Goal: Transaction & Acquisition: Register for event/course

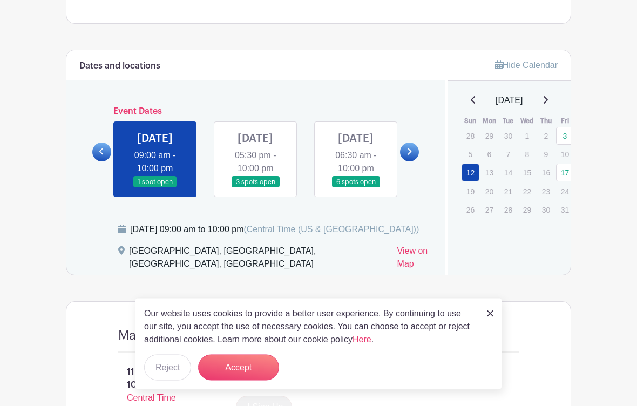
scroll to position [555, 0]
click at [155, 188] on link at bounding box center [155, 188] width 0 height 0
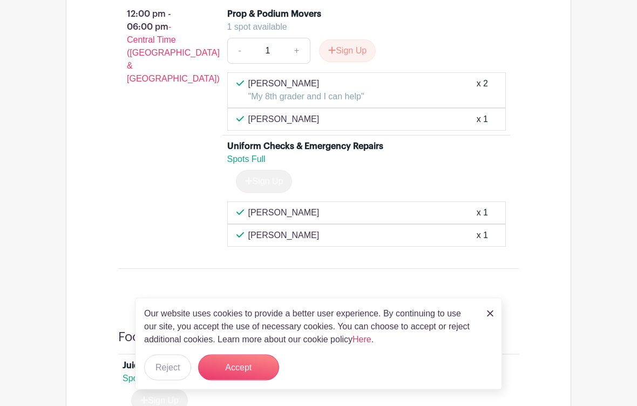
scroll to position [1041, 0]
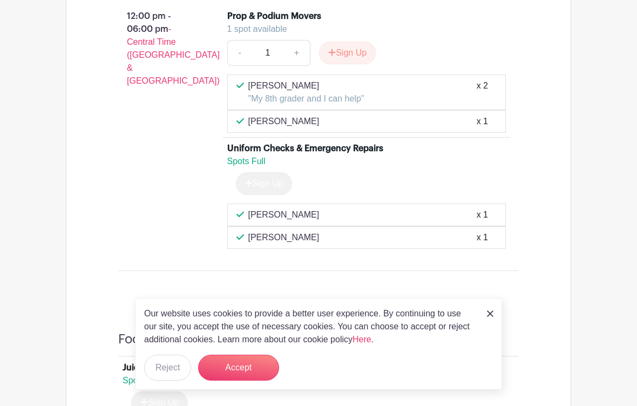
click at [305, 66] on link "+" at bounding box center [297, 53] width 27 height 26
click at [304, 66] on link "+" at bounding box center [297, 53] width 27 height 26
click at [300, 66] on link "+" at bounding box center [297, 53] width 27 height 26
click at [353, 64] on button "Sign Up" at bounding box center [347, 53] width 57 height 23
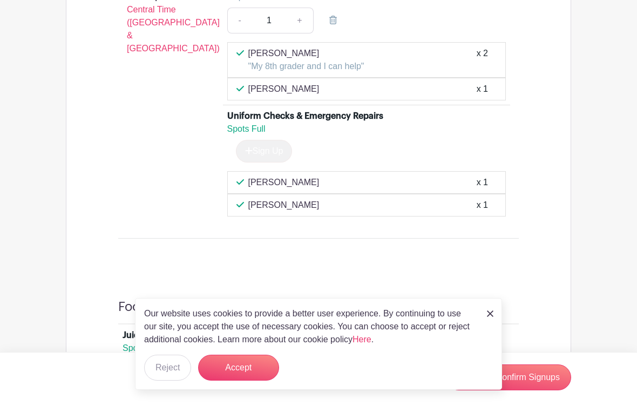
scroll to position [1072, 0]
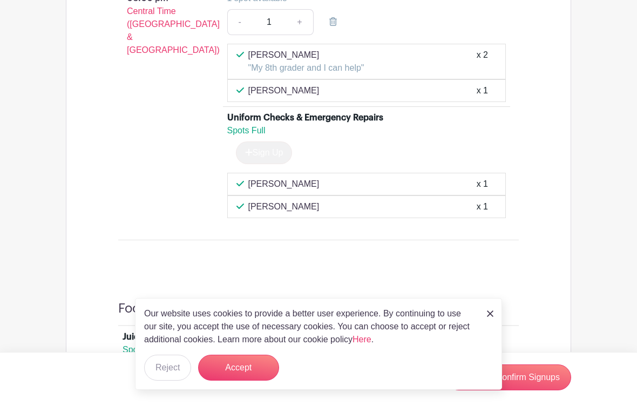
click at [486, 317] on div "Our website uses cookies to provide a better user experience. By continuing to …" at bounding box center [318, 344] width 367 height 92
click at [477, 325] on div "Our website uses cookies to provide a better user experience. By continuing to …" at bounding box center [318, 344] width 367 height 92
click at [488, 317] on img at bounding box center [490, 314] width 6 height 6
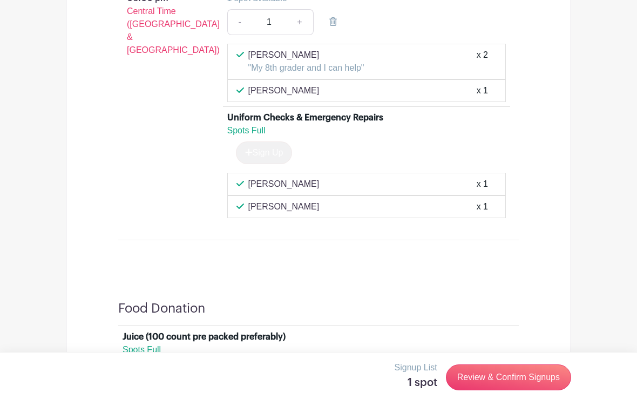
click at [488, 316] on div at bounding box center [362, 309] width 314 height 16
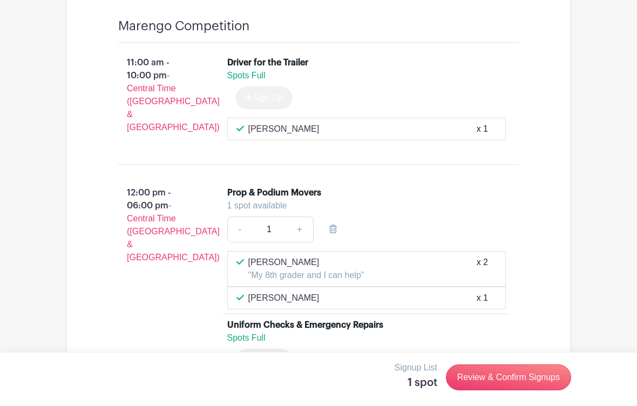
scroll to position [866, 0]
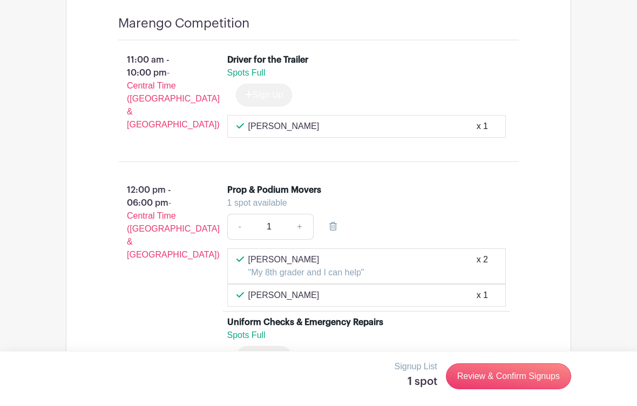
click at [549, 390] on link "Review & Confirm Signups" at bounding box center [508, 378] width 125 height 26
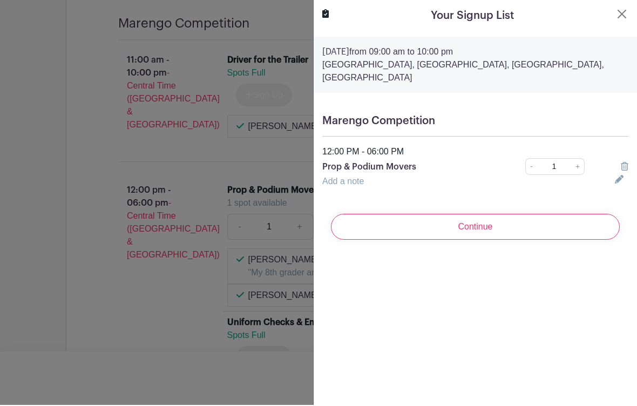
scroll to position [867, 0]
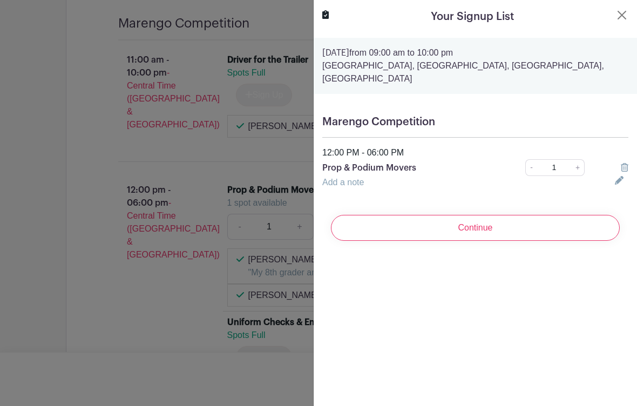
click at [546, 220] on input "Continue" at bounding box center [475, 228] width 289 height 26
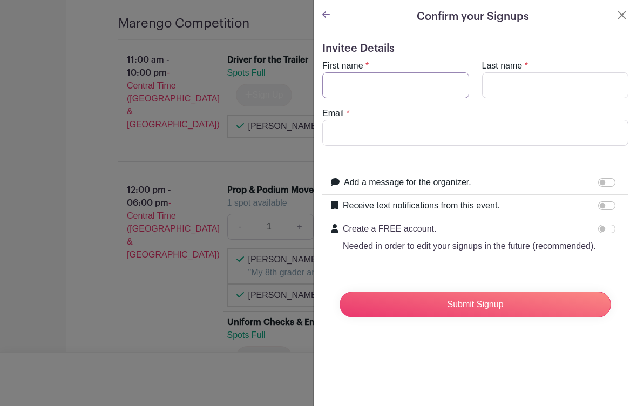
click at [426, 90] on input "First name" at bounding box center [395, 85] width 147 height 26
type input "[PERSON_NAME]"
click at [557, 76] on input "Last name" at bounding box center [555, 85] width 147 height 26
type input "[PERSON_NAME]"
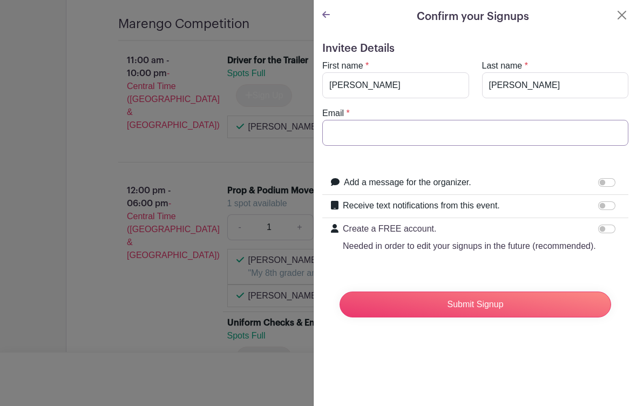
click at [545, 129] on input "Email" at bounding box center [475, 133] width 306 height 26
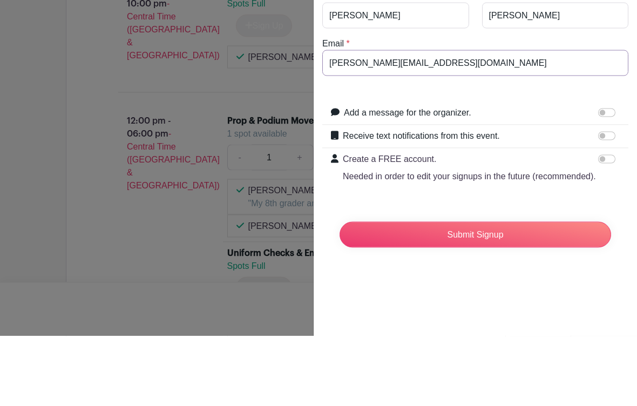
type input "[PERSON_NAME][EMAIL_ADDRESS][DOMAIN_NAME]"
click at [611, 178] on input "Add a message for the organizer." at bounding box center [606, 182] width 17 height 9
checkbox input "true"
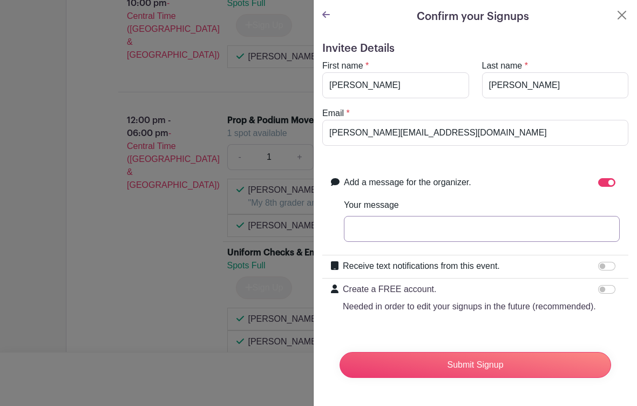
click at [478, 231] on input "Your message" at bounding box center [482, 229] width 276 height 26
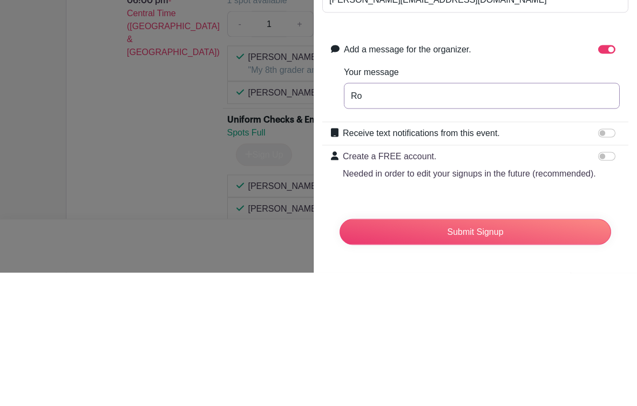
type input "R"
click at [598, 176] on div at bounding box center [609, 182] width 22 height 13
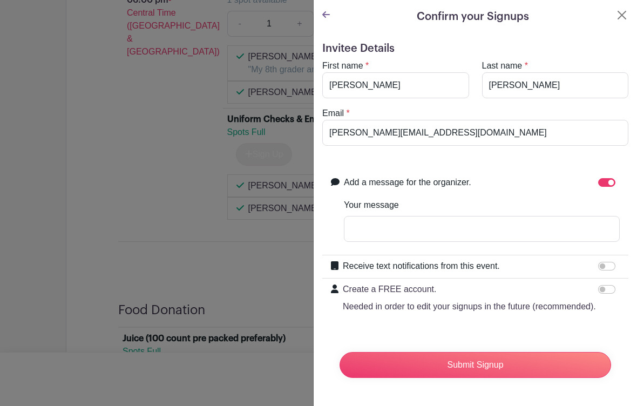
click at [612, 185] on input "Add a message for the organizer." at bounding box center [606, 182] width 17 height 9
checkbox input "false"
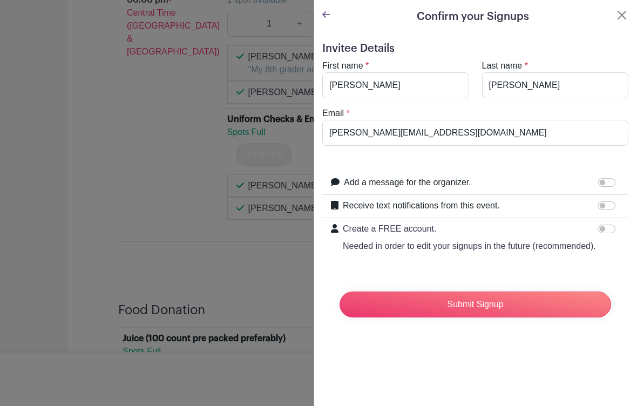
click at [605, 206] on input "Receive text notifications from this event." at bounding box center [606, 205] width 17 height 9
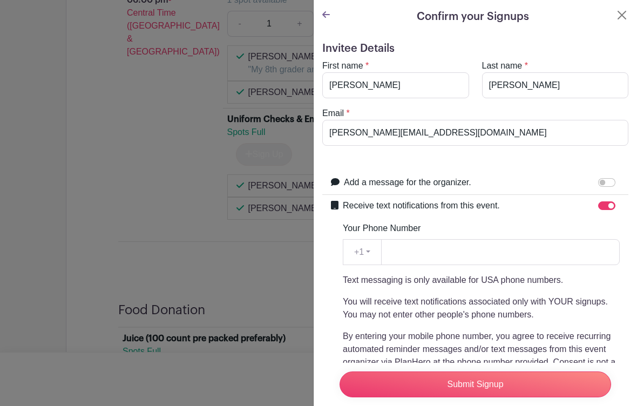
click at [605, 206] on input "Receive text notifications from this event." at bounding box center [606, 205] width 17 height 9
checkbox input "false"
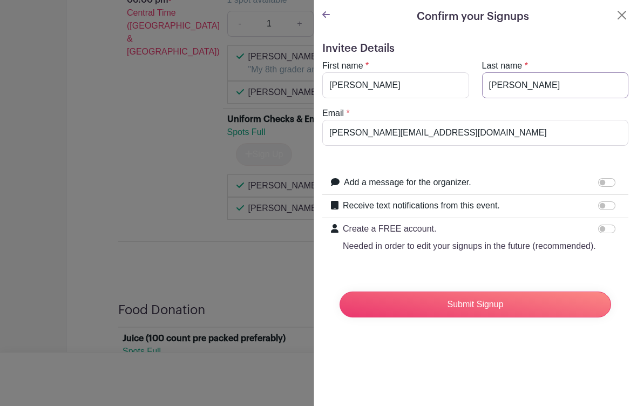
click at [581, 75] on input "[PERSON_NAME]" at bounding box center [555, 85] width 147 height 26
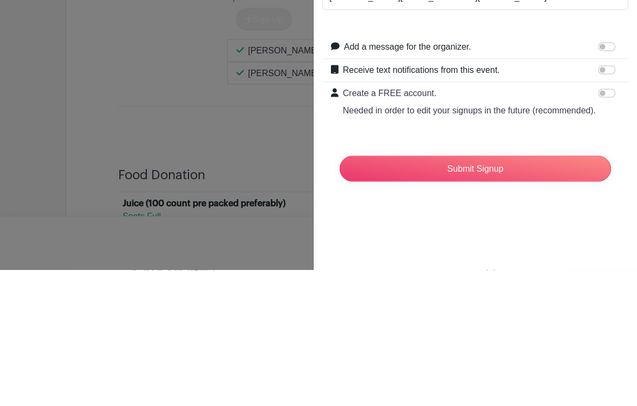
click at [565, 292] on input "Submit Signup" at bounding box center [476, 305] width 272 height 26
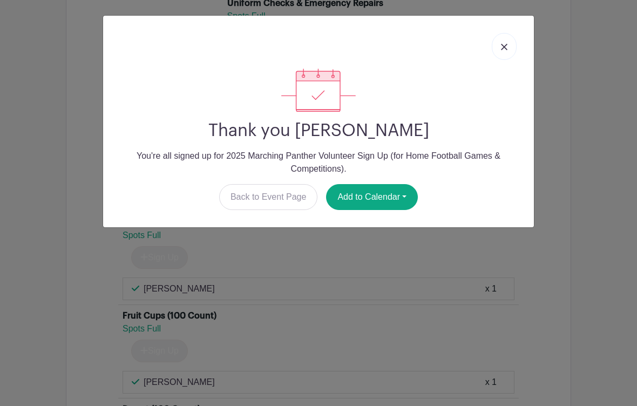
click at [515, 45] on link at bounding box center [504, 46] width 25 height 27
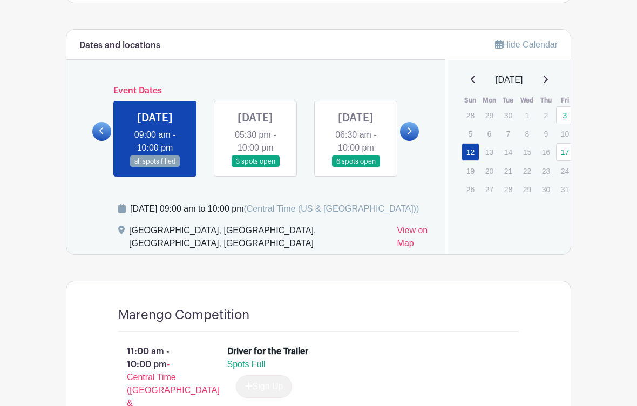
scroll to position [577, 0]
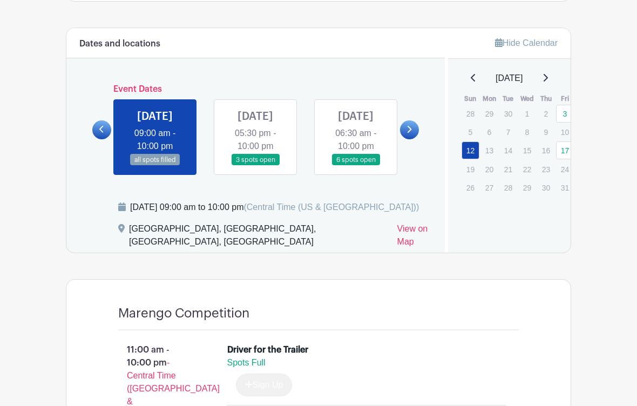
click at [356, 166] on link at bounding box center [356, 166] width 0 height 0
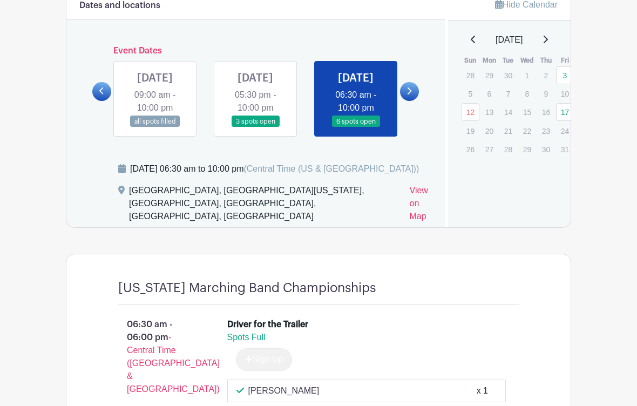
scroll to position [613, 0]
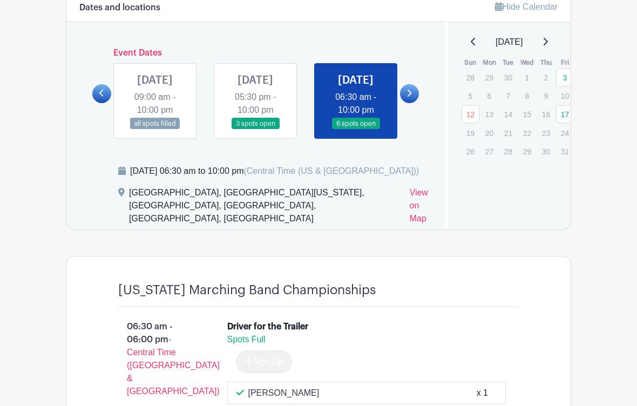
click at [155, 130] on link at bounding box center [155, 130] width 0 height 0
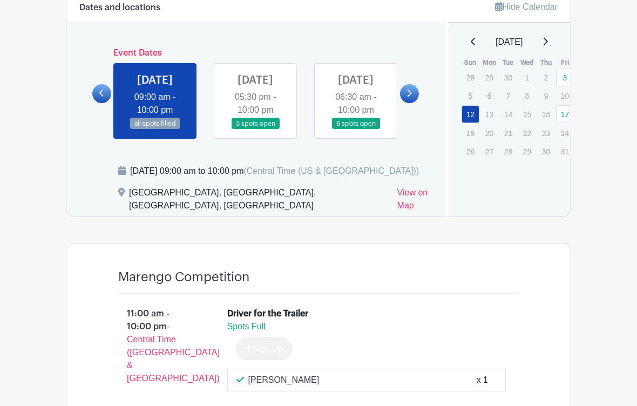
click at [155, 130] on link at bounding box center [155, 130] width 0 height 0
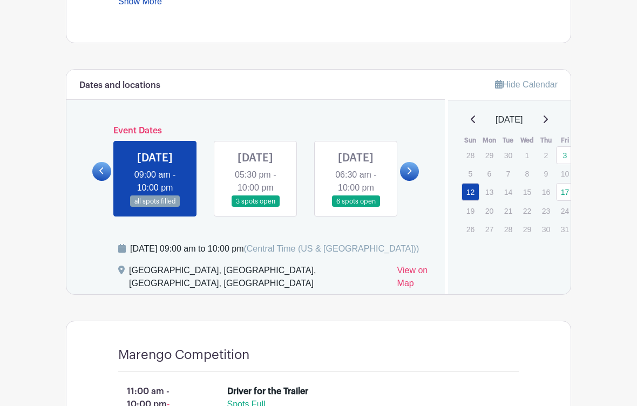
scroll to position [540, 0]
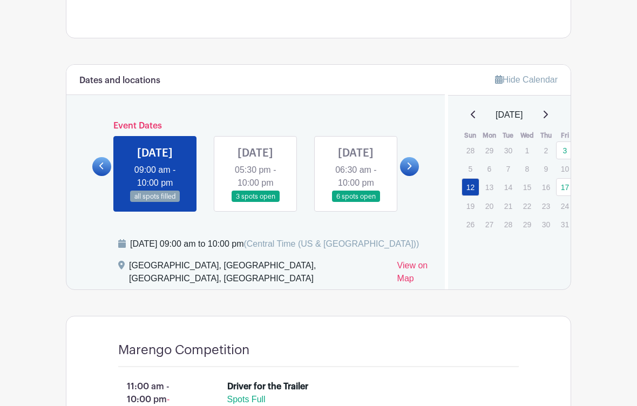
click at [255, 203] on link at bounding box center [255, 203] width 0 height 0
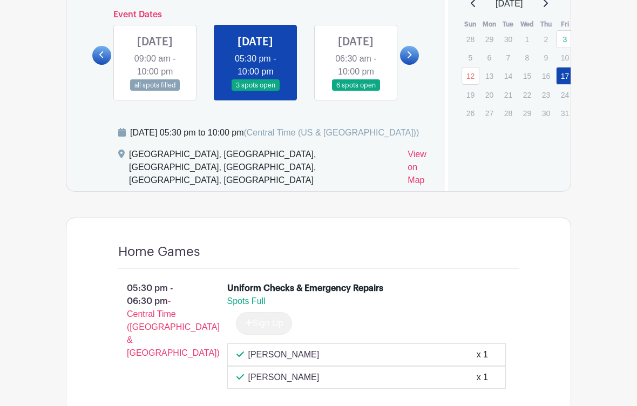
scroll to position [555, 0]
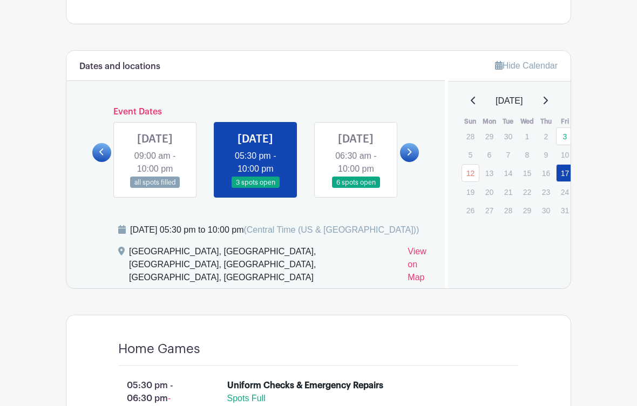
click at [155, 188] on link at bounding box center [155, 188] width 0 height 0
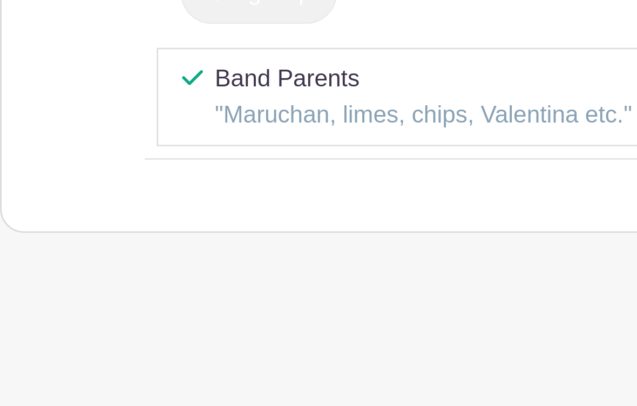
scroll to position [1611, 0]
